Goal: Transaction & Acquisition: Purchase product/service

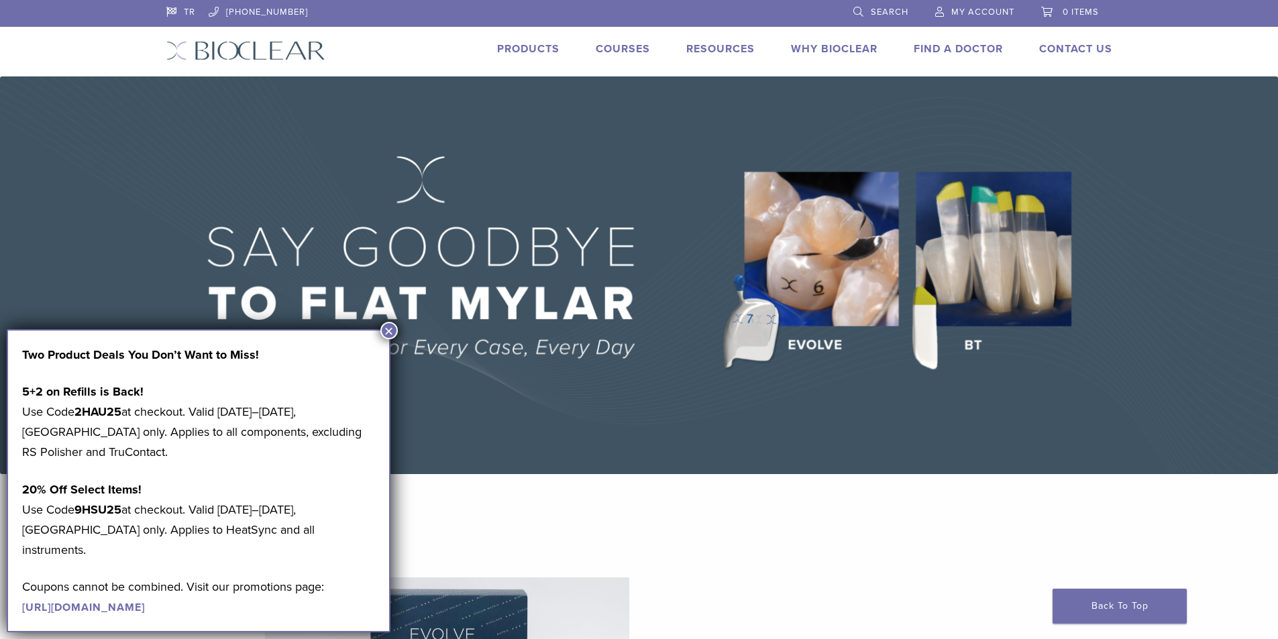
click at [387, 329] on button "×" at bounding box center [388, 330] width 17 height 17
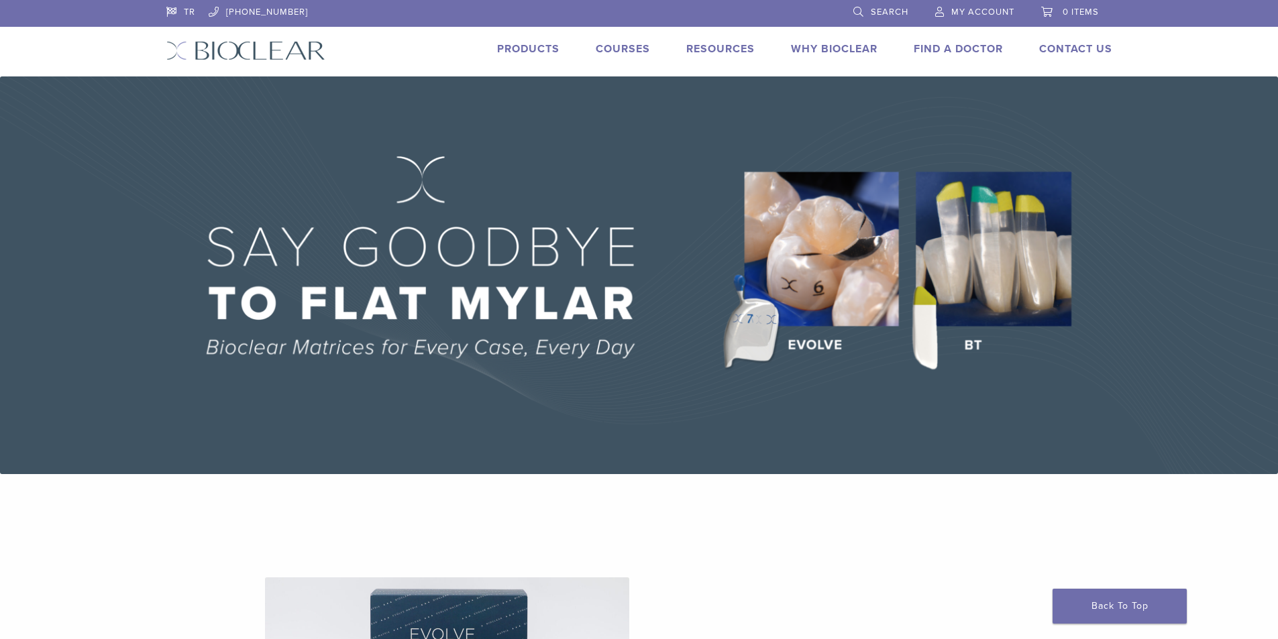
click at [546, 48] on link "Products" at bounding box center [528, 48] width 62 height 13
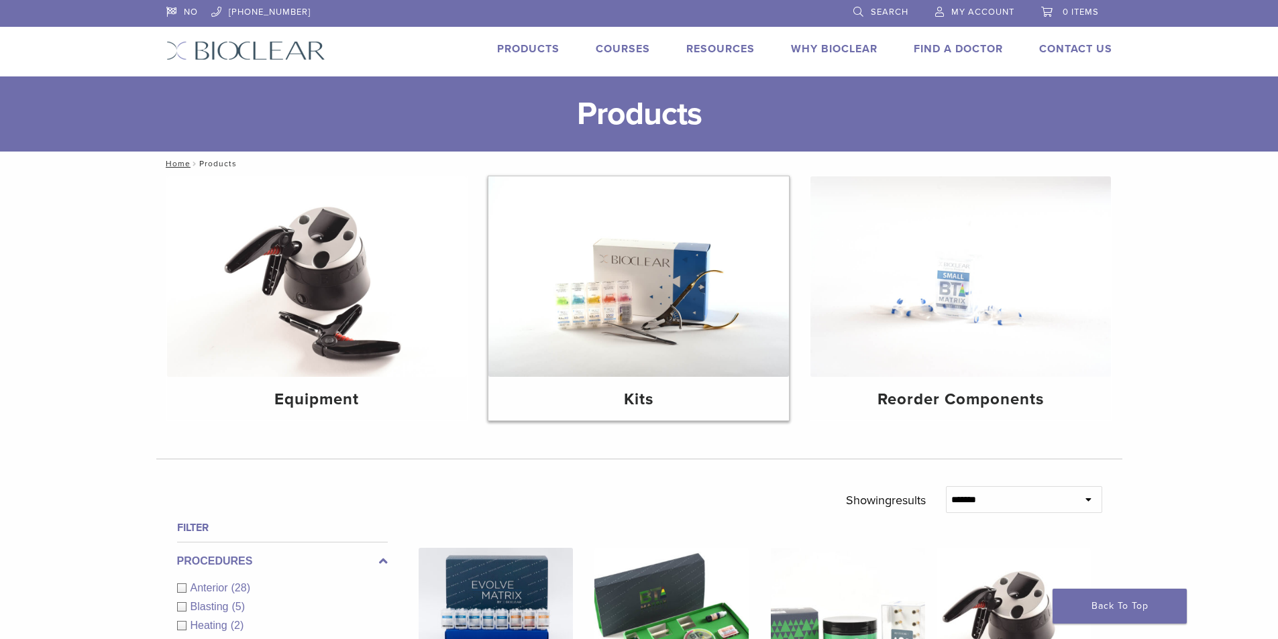
click at [644, 324] on img at bounding box center [638, 276] width 301 height 201
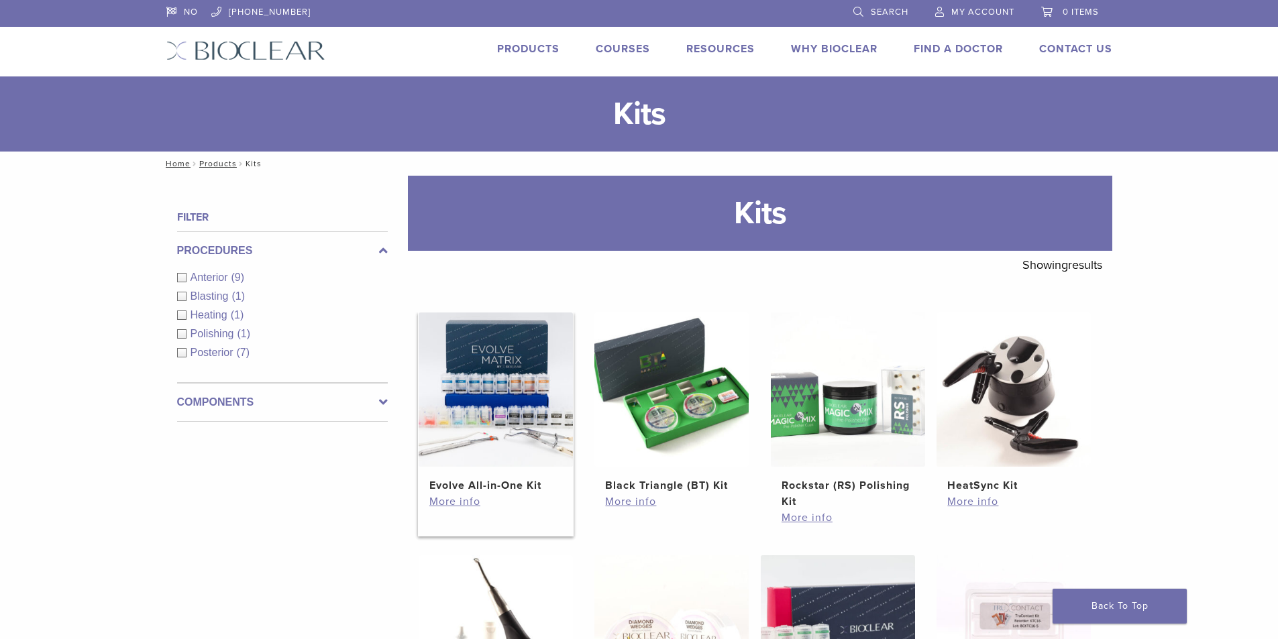
click at [462, 463] on img at bounding box center [496, 390] width 154 height 154
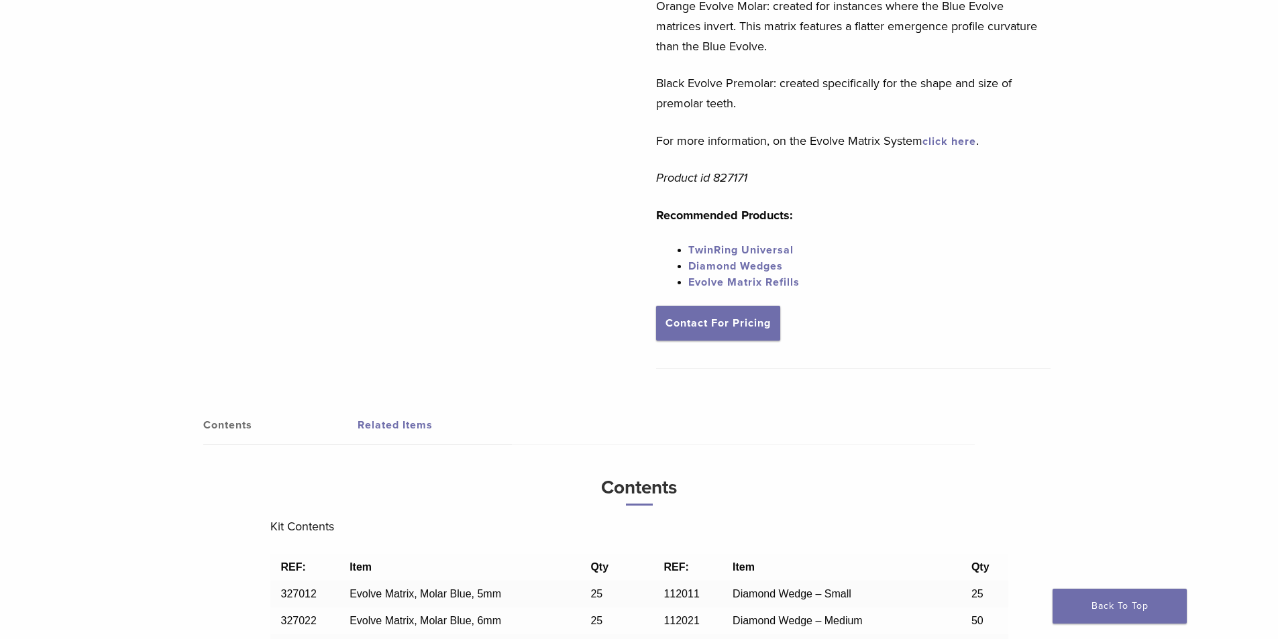
scroll to position [539, 0]
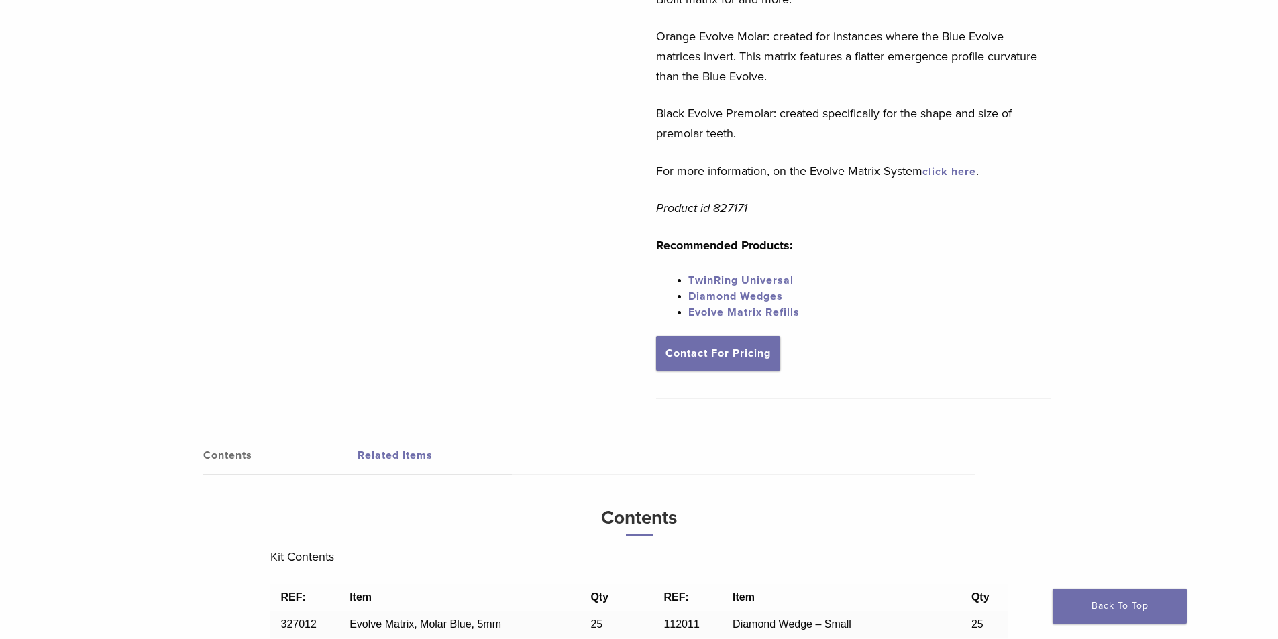
click at [724, 307] on link "Evolve Matrix Refills" at bounding box center [743, 312] width 111 height 13
